Goal: Find specific page/section: Find specific page/section

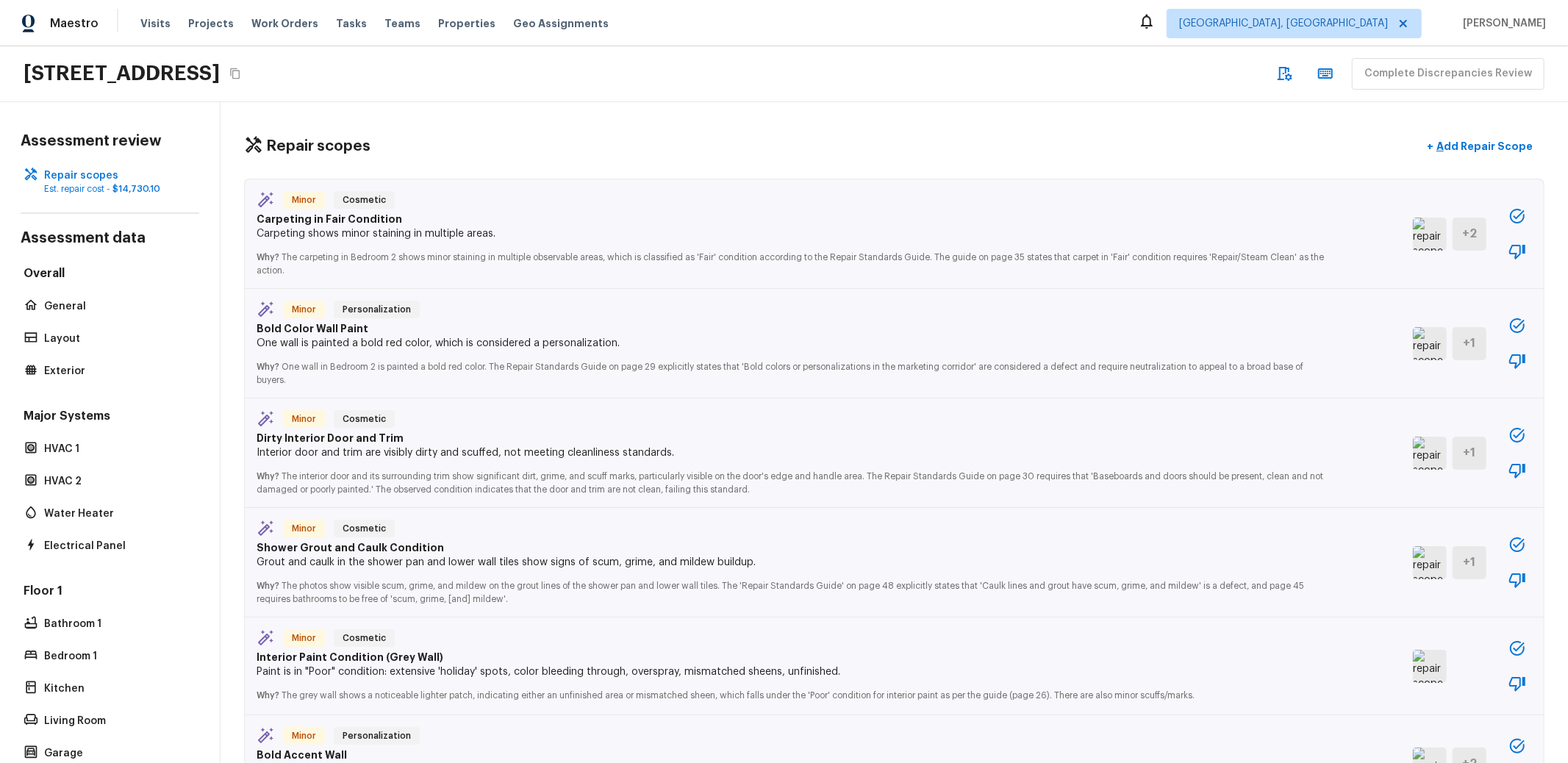
drag, startPoint x: 705, startPoint y: 18, endPoint x: 646, endPoint y: 1, distance: 61.4
click at [705, 18] on div "Maestro Visits Projects Work Orders Tasks Teams Properties Geo Assignments [GEO…" at bounding box center [784, 23] width 1568 height 46
click at [763, 65] on div "[STREET_ADDRESS] Complete Discrepancies Review" at bounding box center [784, 74] width 1568 height 56
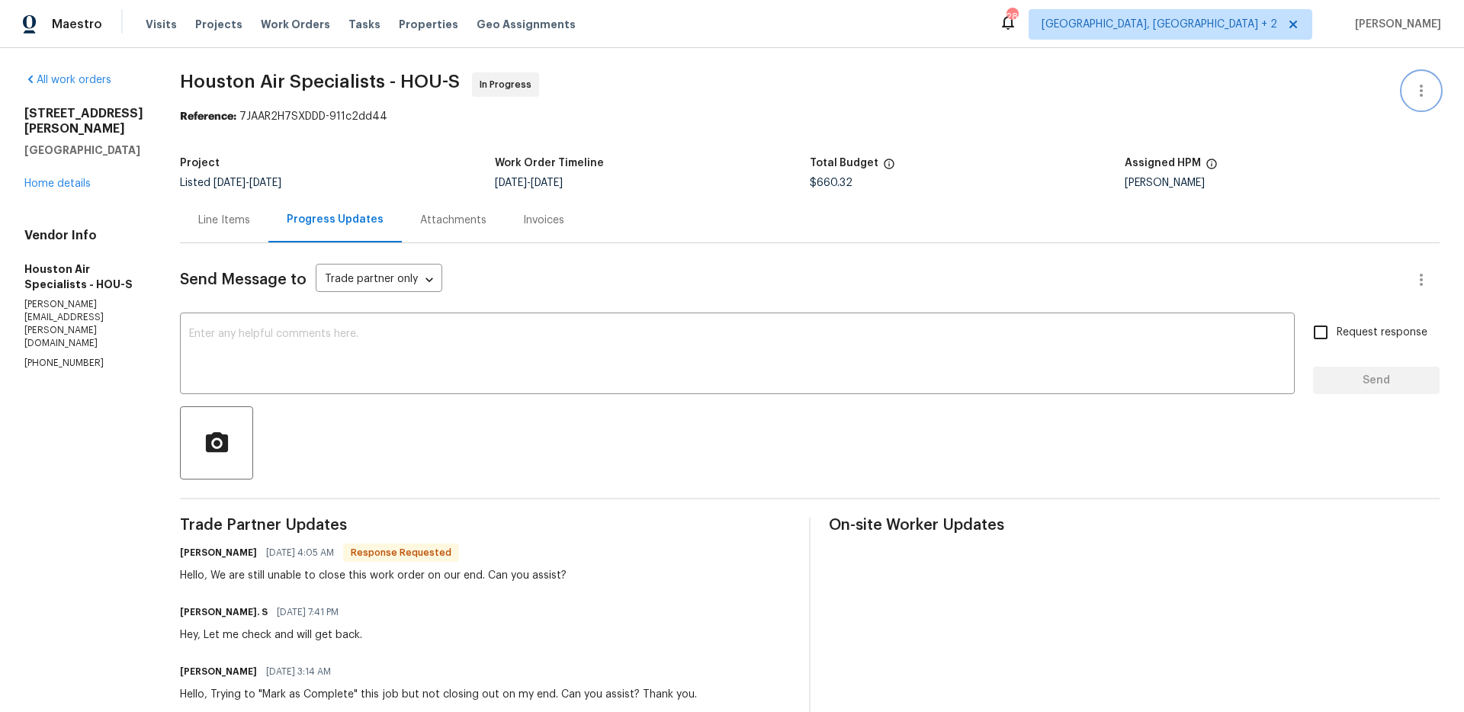
click at [1412, 88] on icon "button" at bounding box center [1421, 91] width 18 height 18
click at [1398, 129] on li "View In Trade Partner Portal" at bounding box center [1371, 141] width 165 height 25
